Goal: Information Seeking & Learning: Check status

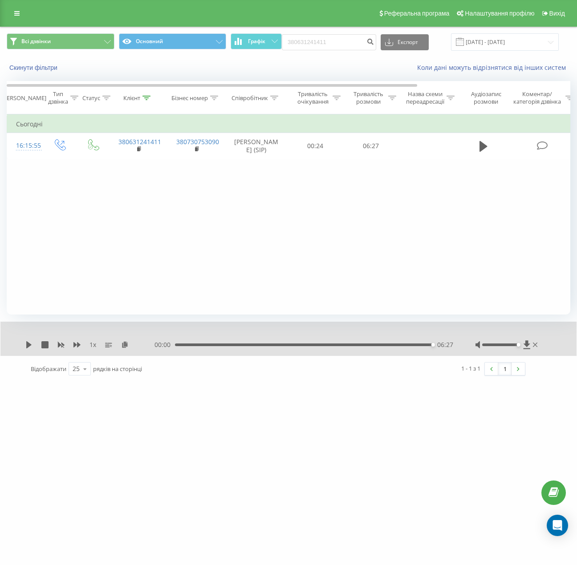
click at [270, 191] on div "Фільтрувати за умовою Дорівнює Введіть значення Скасувати OK Фільтрувати за умо…" at bounding box center [288, 214] width 563 height 200
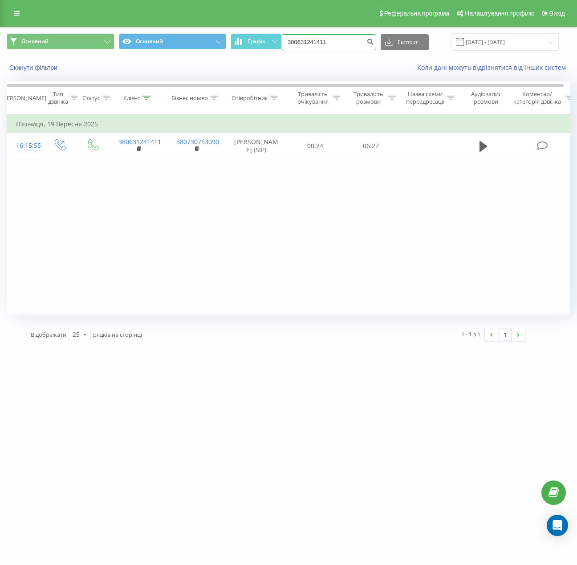
click at [336, 38] on input "380631241411" at bounding box center [329, 42] width 94 height 16
paste input "0672747070"
type input "0672747070"
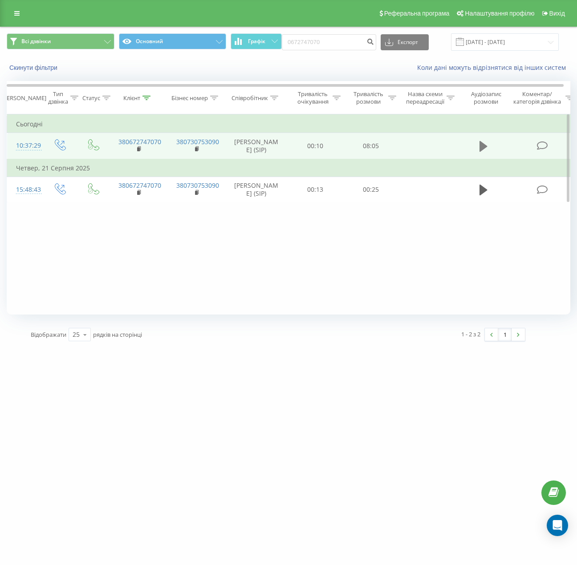
click at [480, 149] on icon at bounding box center [483, 146] width 8 height 11
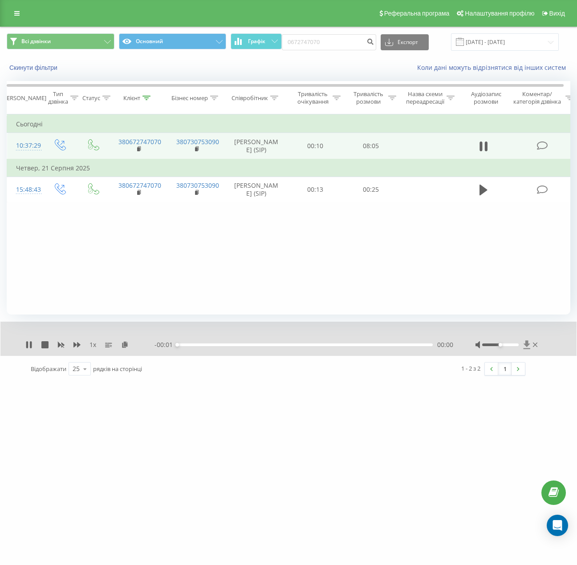
click at [528, 344] on icon at bounding box center [526, 344] width 7 height 8
click at [27, 348] on icon at bounding box center [27, 344] width 2 height 7
